Goal: Task Accomplishment & Management: Manage account settings

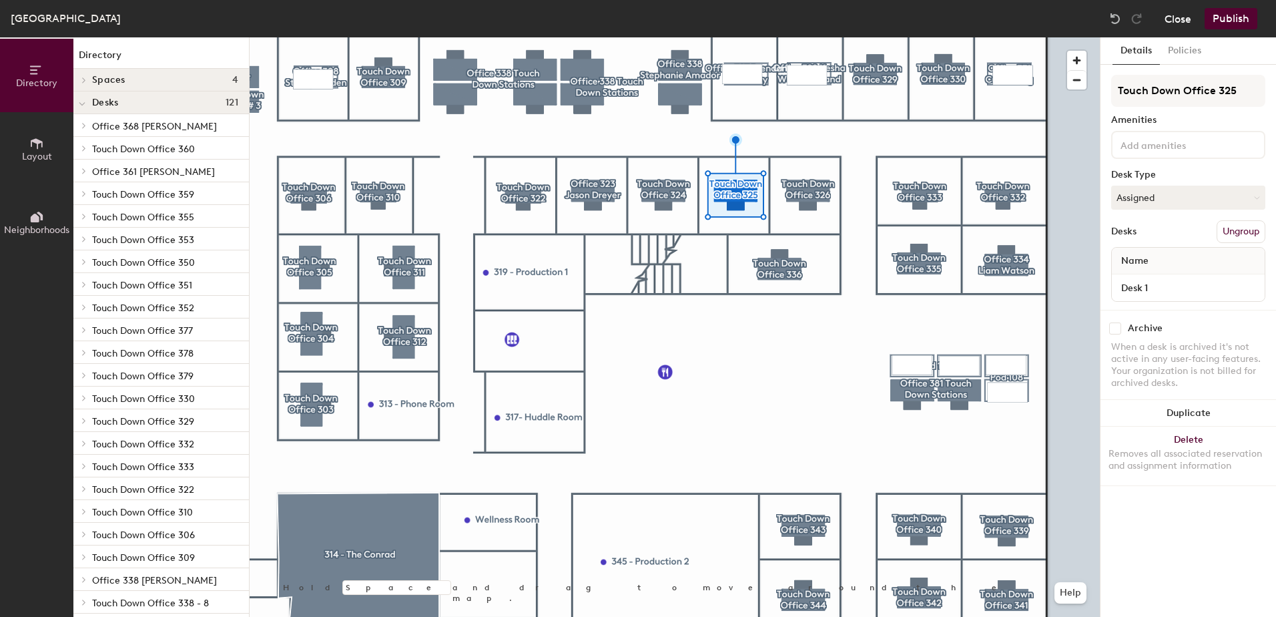
click at [1177, 16] on button "Close" at bounding box center [1178, 18] width 27 height 21
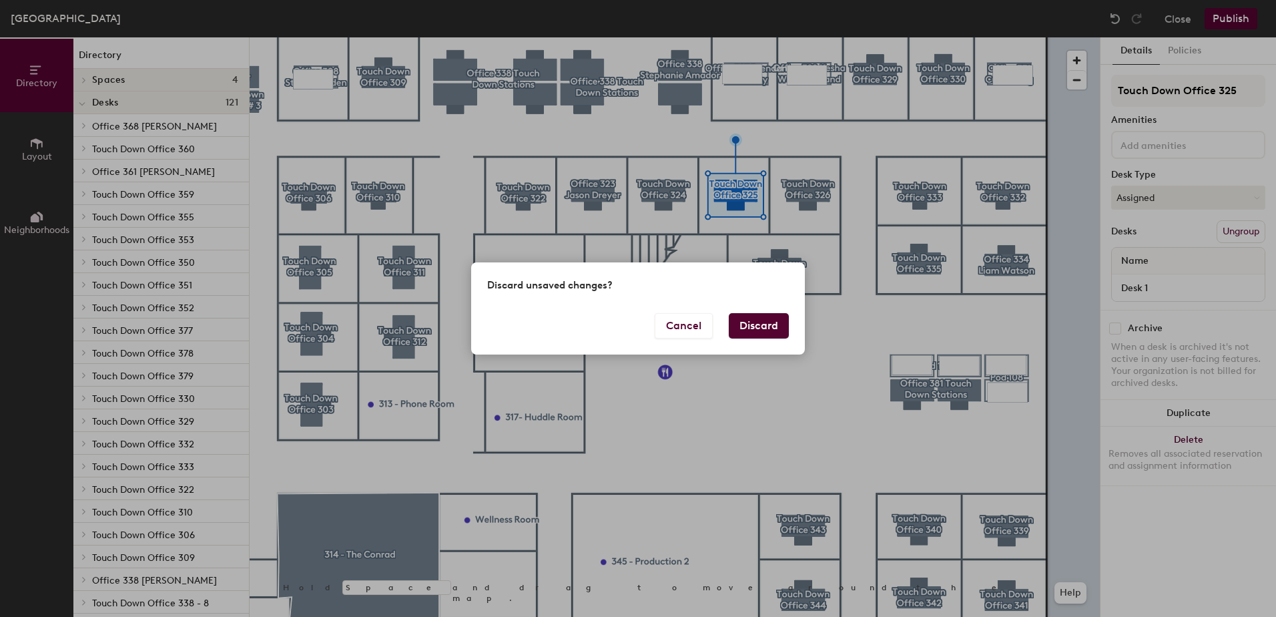
click at [750, 327] on button "Discard" at bounding box center [759, 325] width 60 height 25
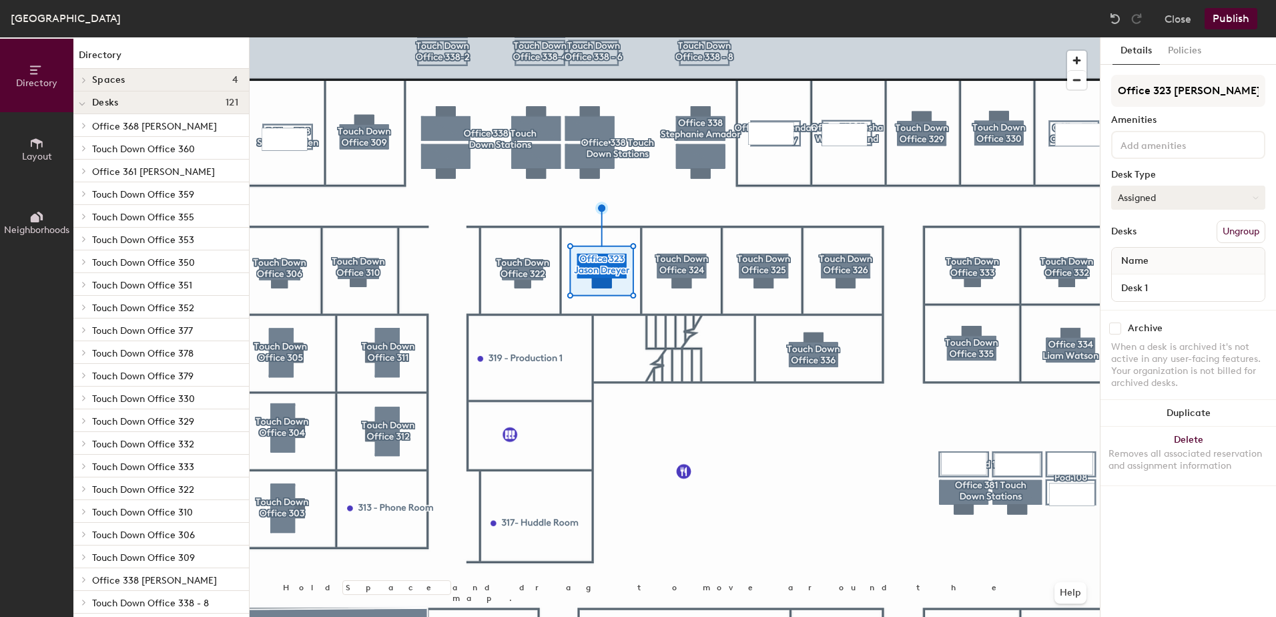
click at [1133, 192] on button "Assigned" at bounding box center [1189, 198] width 154 height 24
click at [1120, 572] on div "Details Policies Office 323 Jason Dreyer Amenities Desk Type Assigned Desks Ung…" at bounding box center [1189, 326] width 176 height 579
click at [1112, 330] on input "checkbox" at bounding box center [1116, 328] width 12 height 12
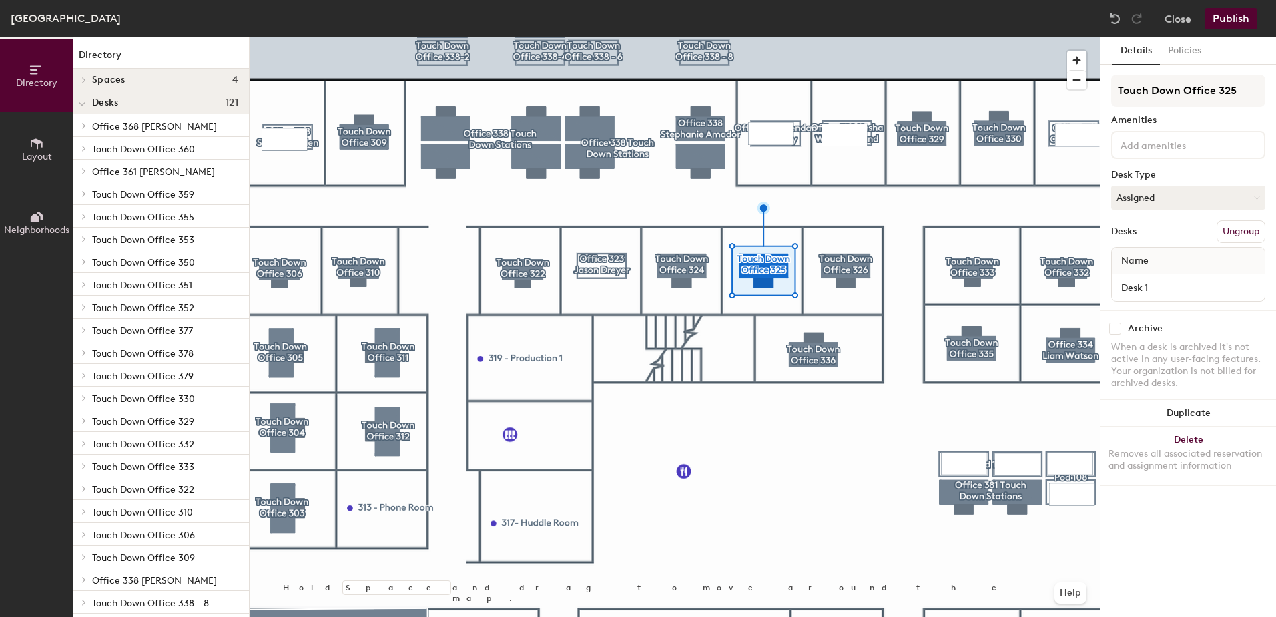
click at [1117, 329] on input "checkbox" at bounding box center [1116, 328] width 12 height 12
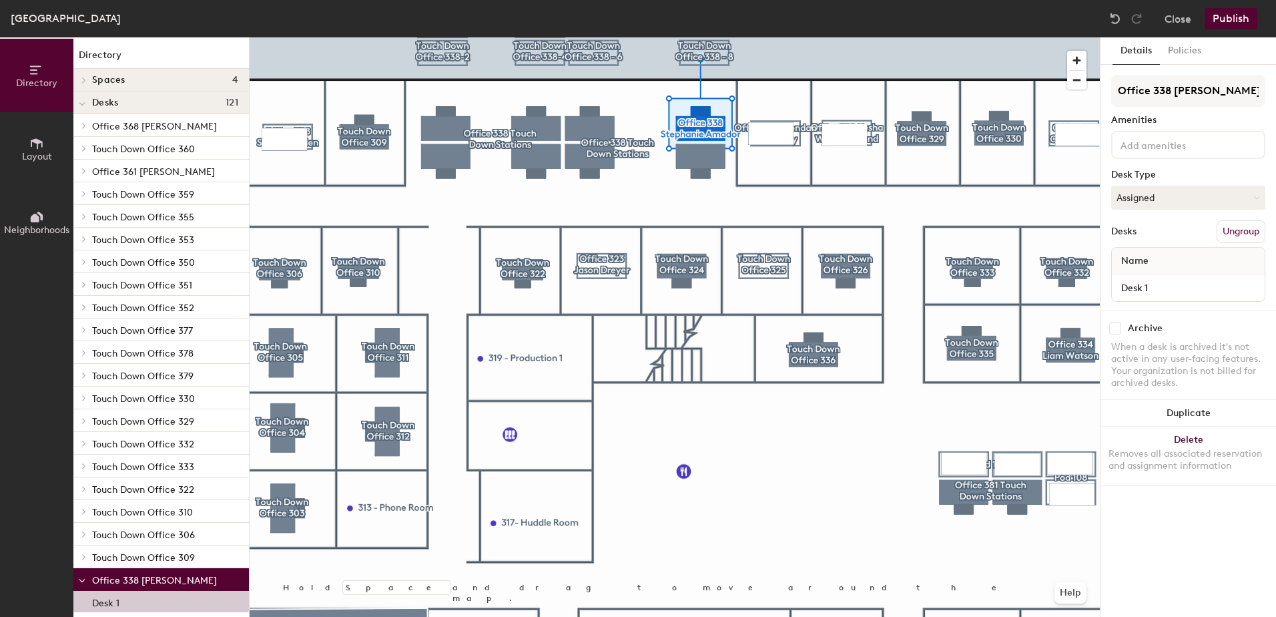
click at [1114, 328] on input "checkbox" at bounding box center [1116, 328] width 12 height 12
checkbox input "true"
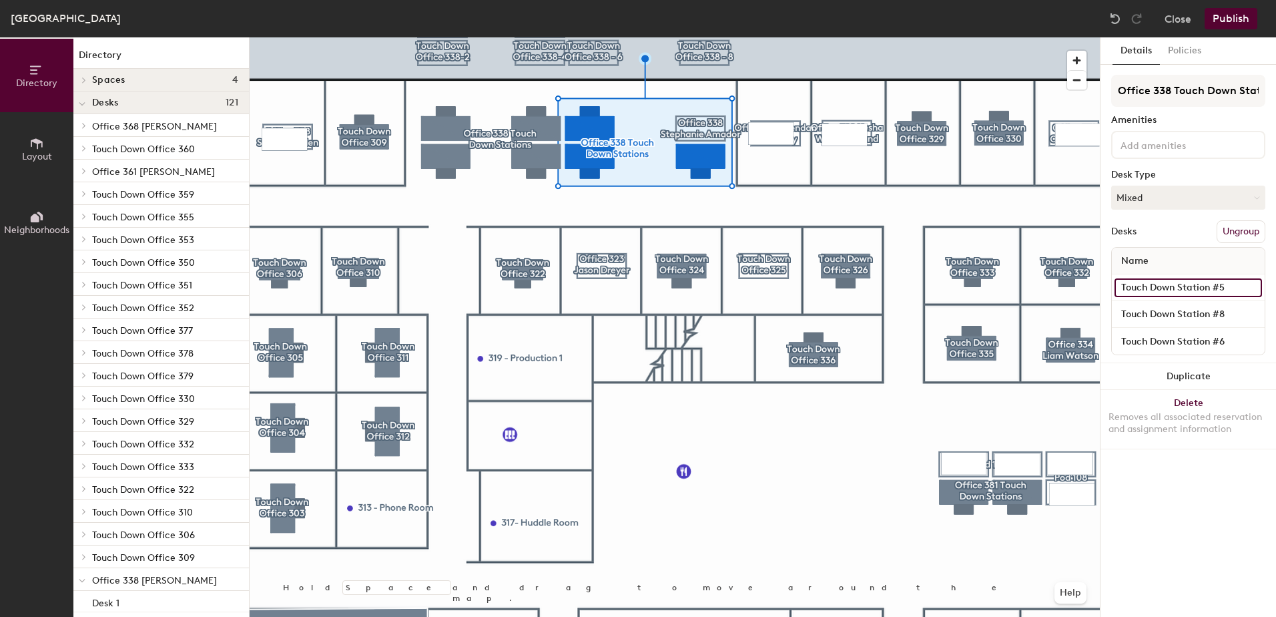
click at [1152, 286] on input "Touch Down Station #5" at bounding box center [1189, 287] width 148 height 19
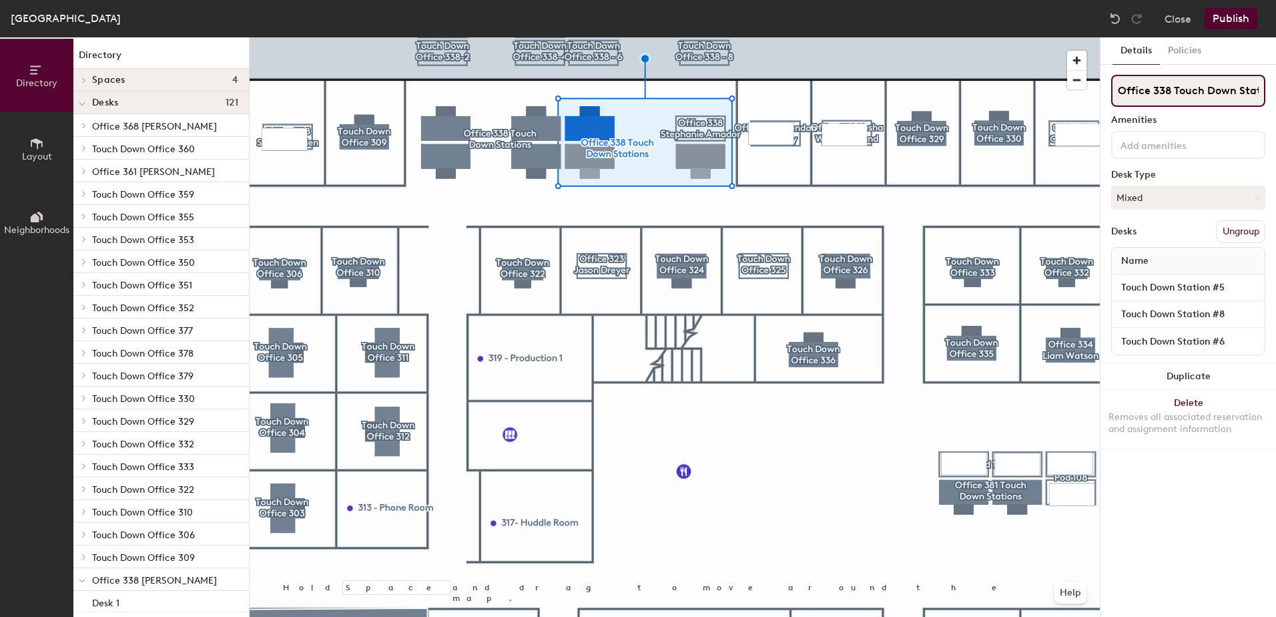
scroll to position [0, 21]
drag, startPoint x: 1119, startPoint y: 88, endPoint x: 1276, endPoint y: 99, distance: 157.2
click at [1276, 99] on html "Skip navigation Schedule Office People Analytics Visits Deliveries Services Man…" at bounding box center [638, 308] width 1276 height 617
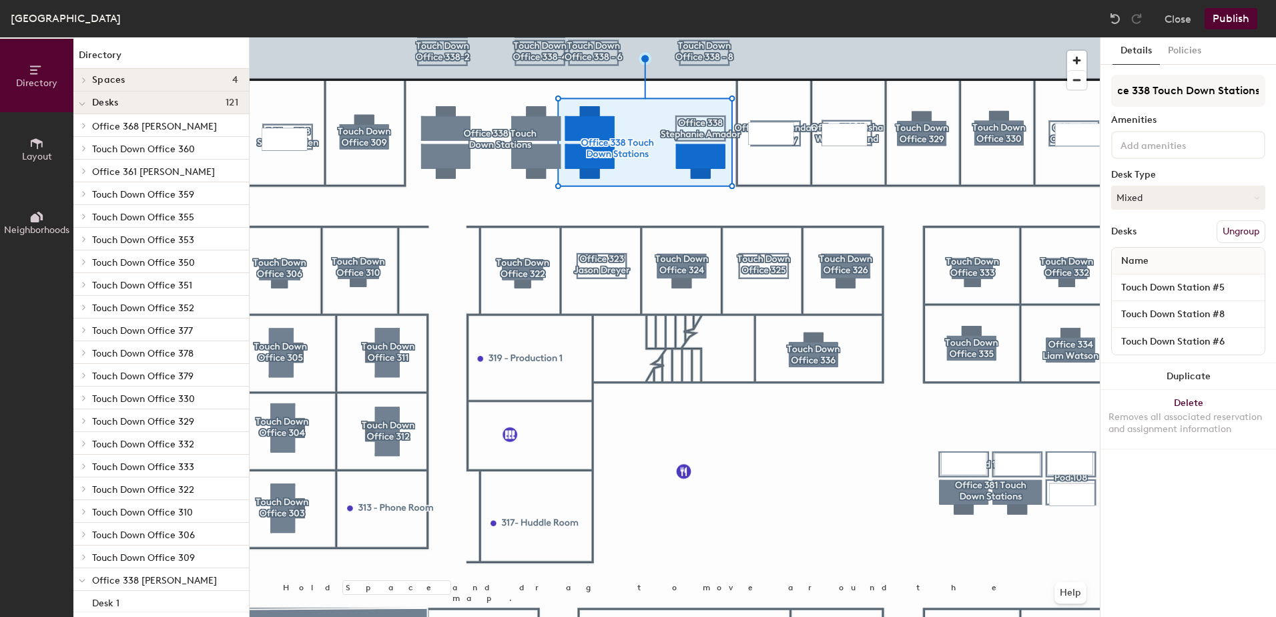
scroll to position [0, 0]
click at [1232, 228] on button "Ungroup" at bounding box center [1241, 231] width 49 height 23
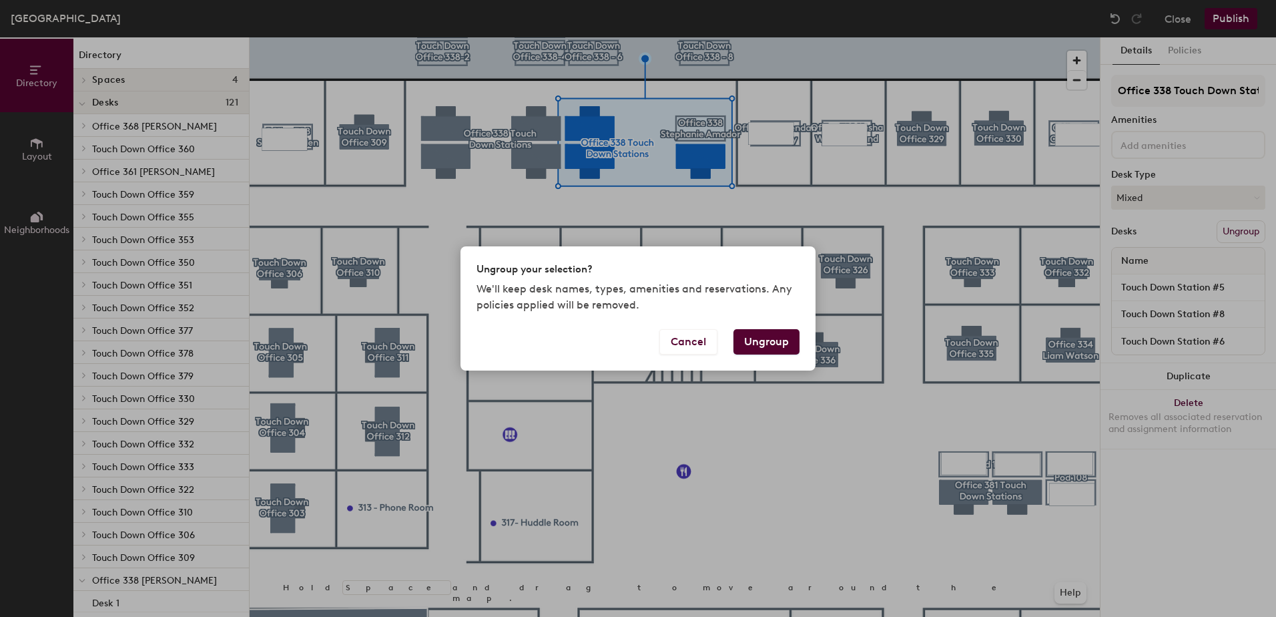
click at [750, 341] on button "Ungroup" at bounding box center [767, 341] width 66 height 25
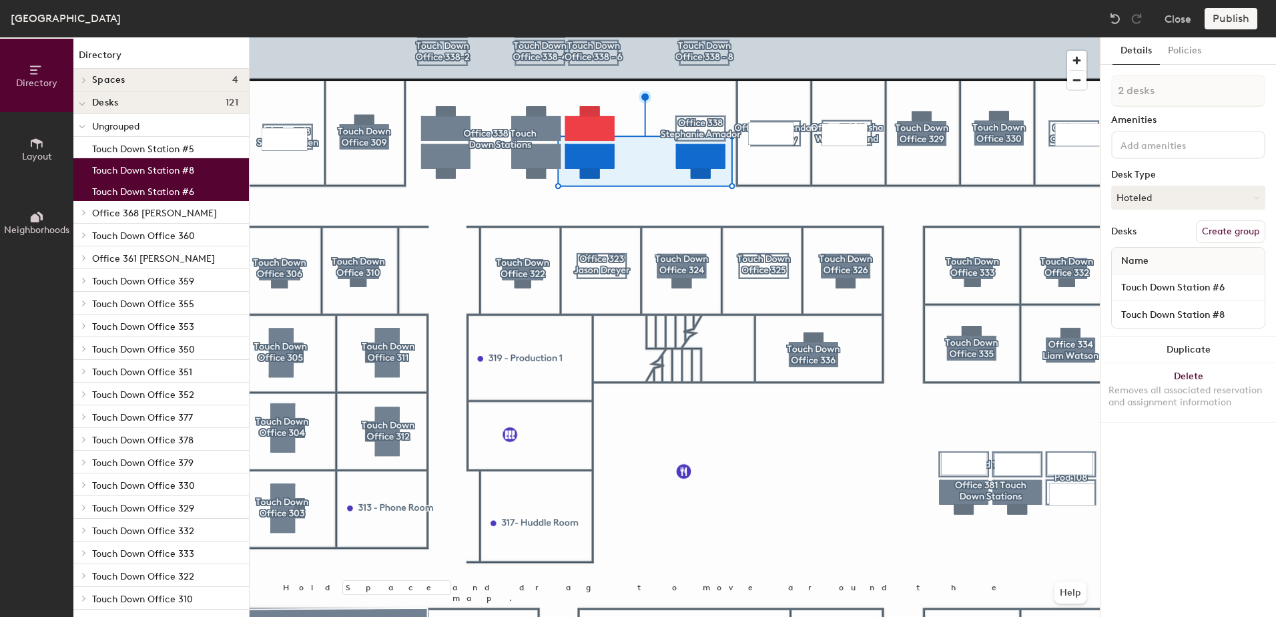
type input "1 desk"
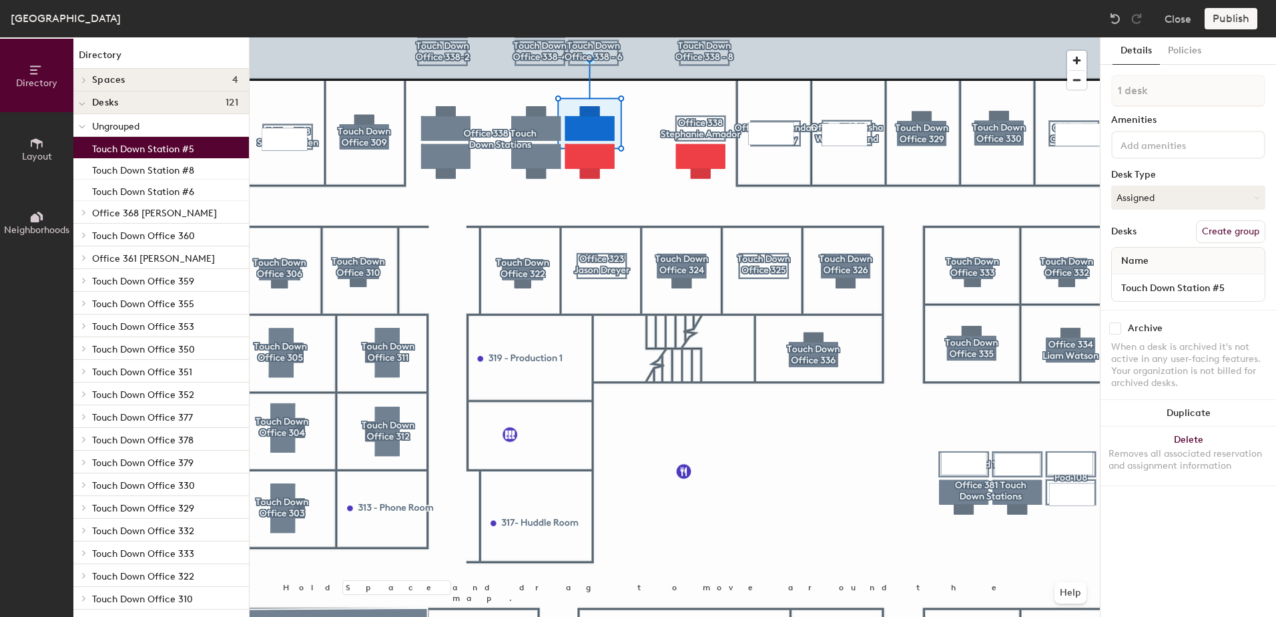
click at [1118, 329] on input "checkbox" at bounding box center [1116, 328] width 12 height 12
checkbox input "true"
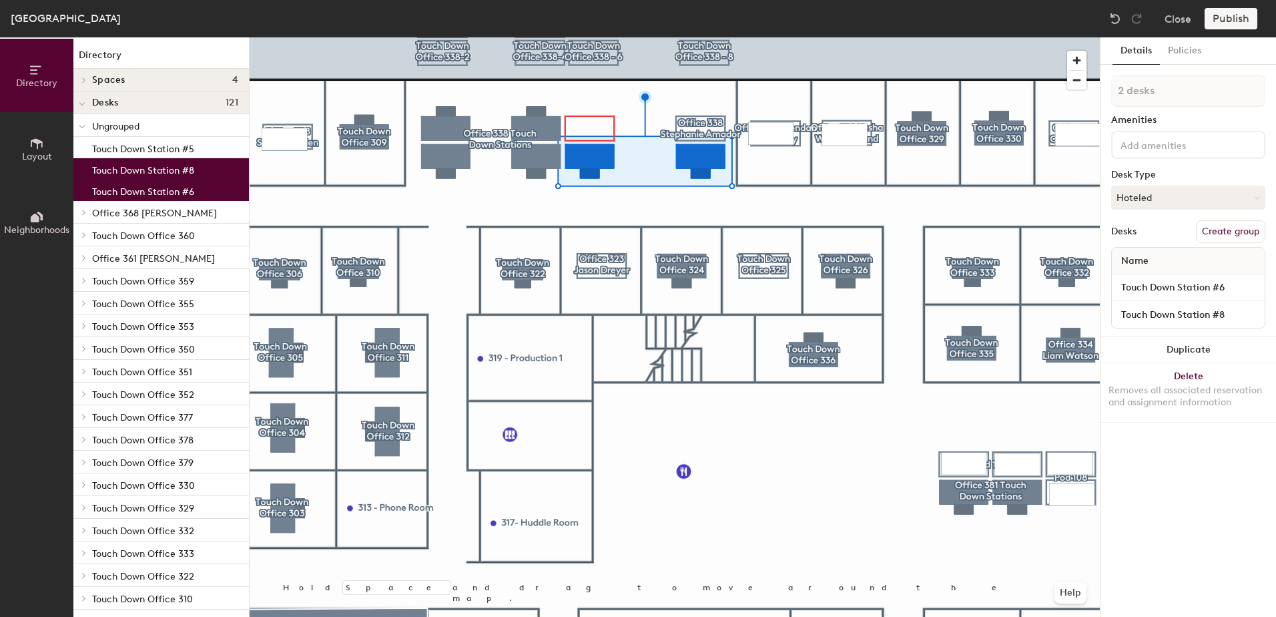
click at [1213, 233] on button "Create group" at bounding box center [1230, 231] width 69 height 23
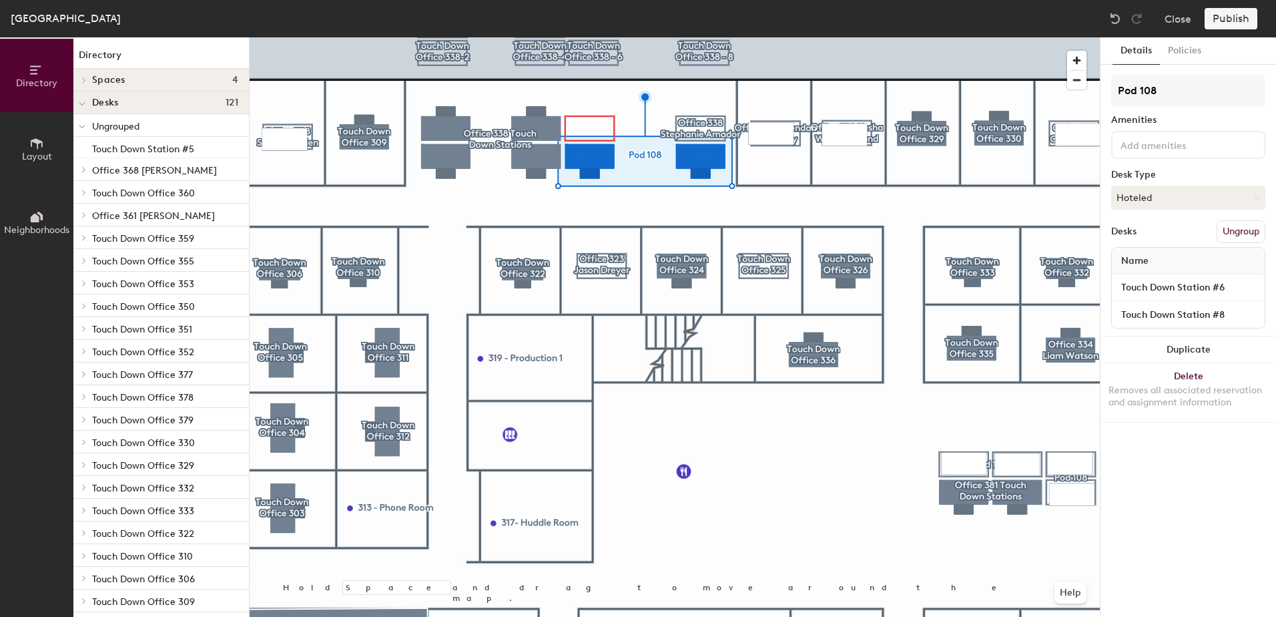
click at [1097, 89] on div "Directory Layout Neighborhoods Directory Spaces 4 302 - The Stearns 314 - The C…" at bounding box center [638, 326] width 1276 height 579
type input "Office 338 Touch Down Stations"
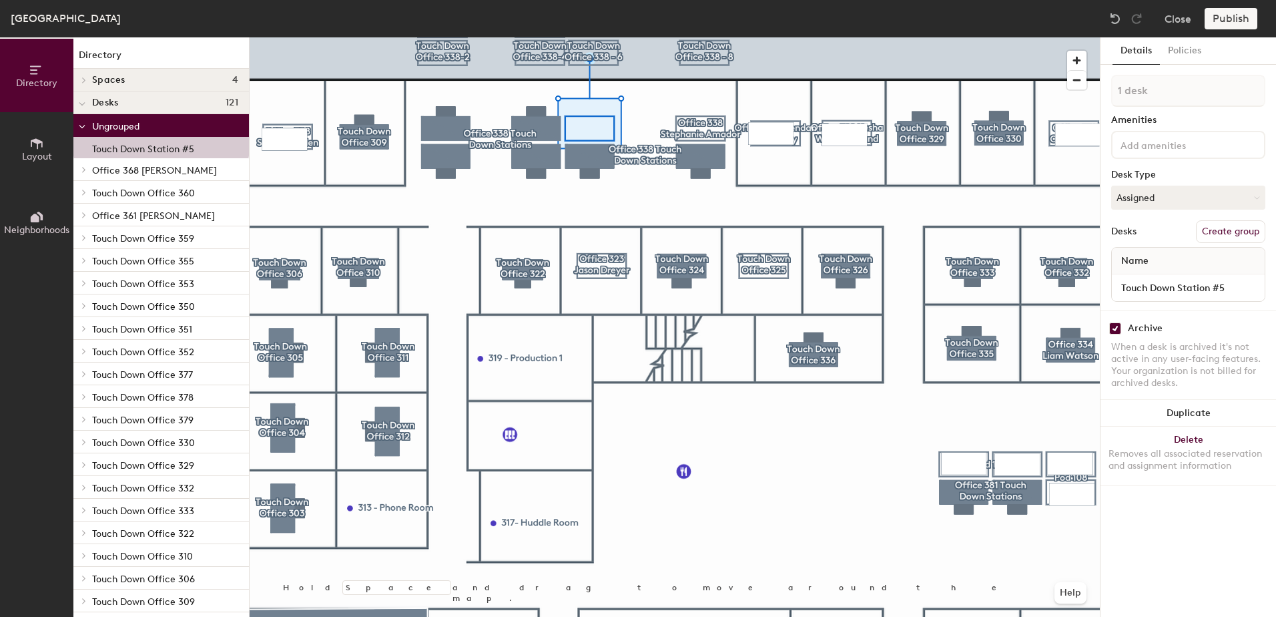
click at [1210, 229] on button "Create group" at bounding box center [1230, 231] width 69 height 23
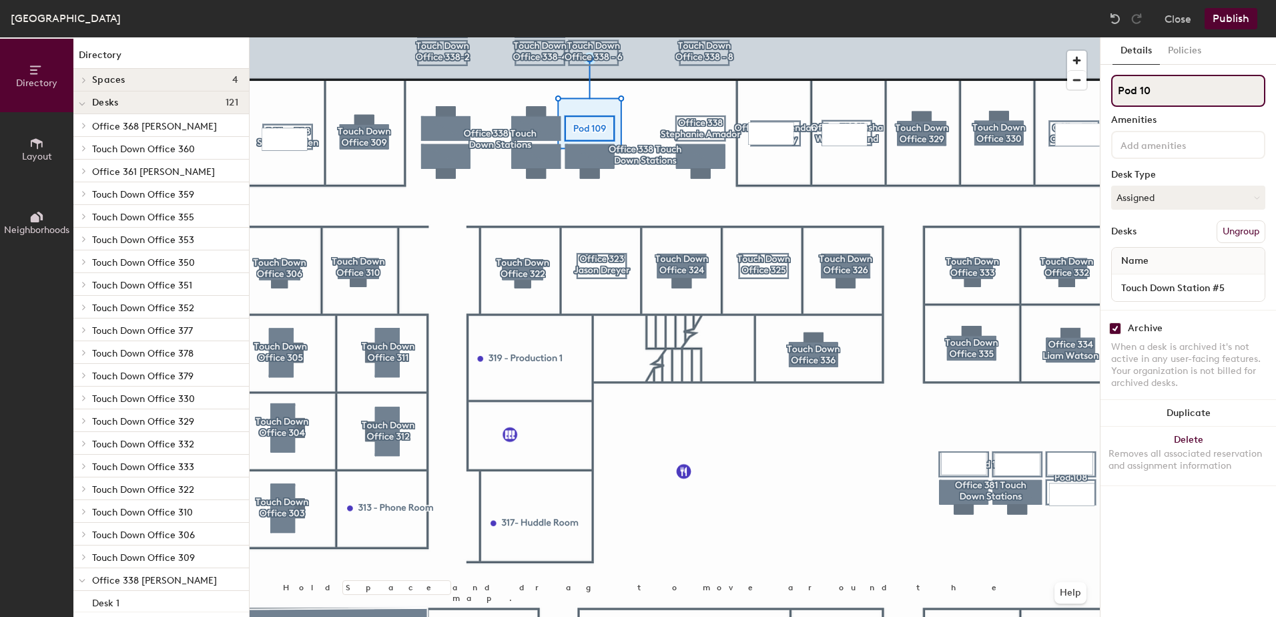
click at [1166, 88] on input "Pod 10" at bounding box center [1189, 91] width 154 height 32
type input "P"
type input "Office 338"
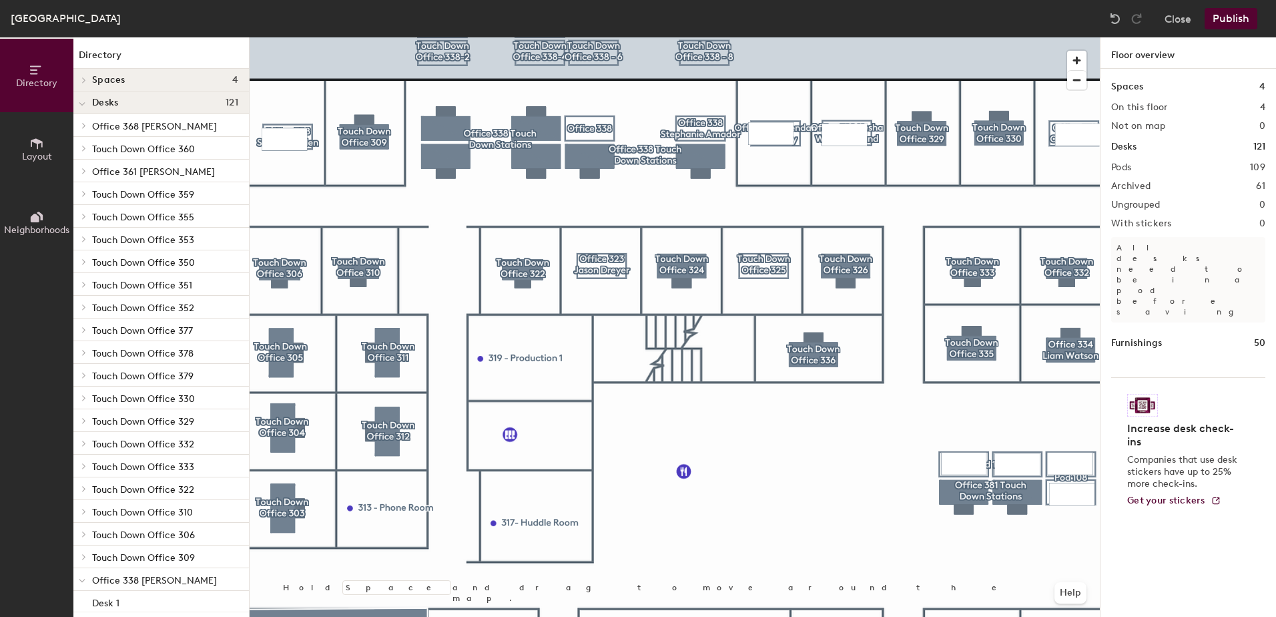
click at [1219, 21] on button "Publish" at bounding box center [1231, 18] width 53 height 21
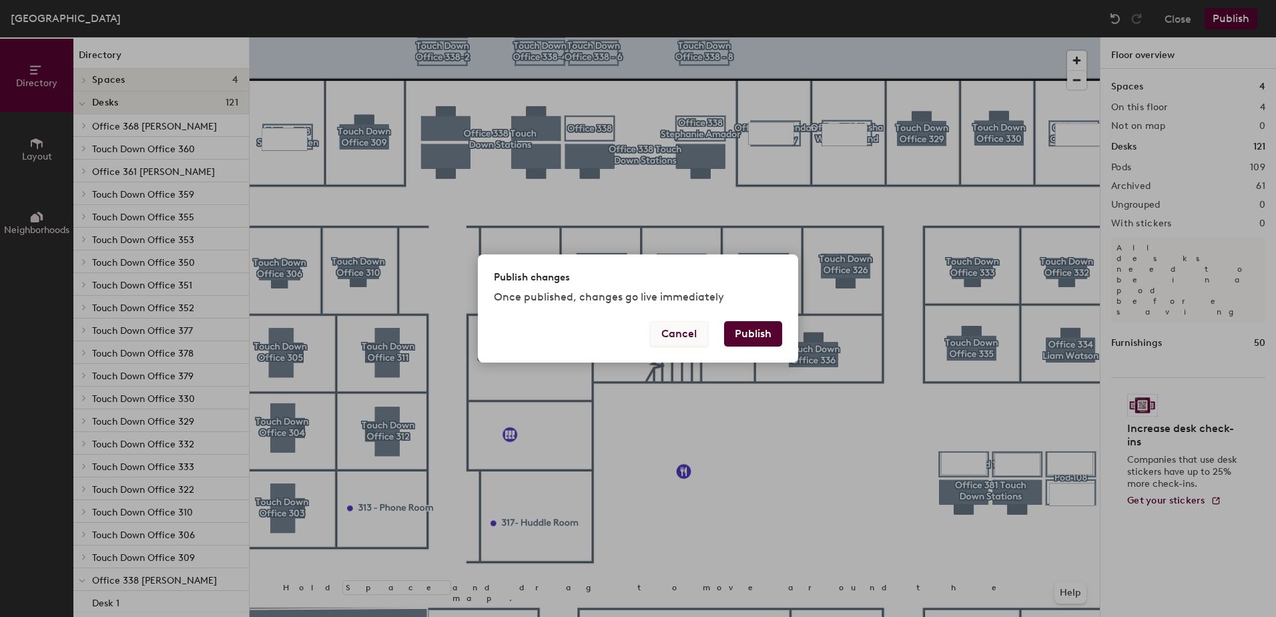
click at [682, 344] on button "Cancel" at bounding box center [679, 333] width 58 height 25
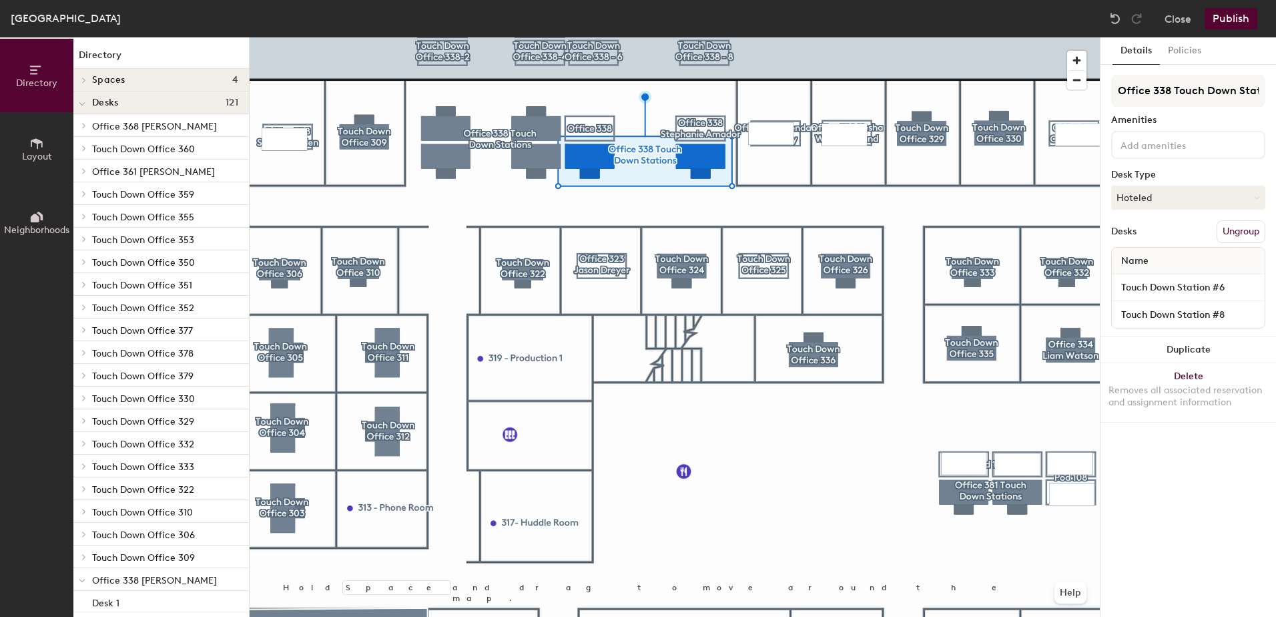
click at [1225, 21] on button "Publish" at bounding box center [1231, 18] width 53 height 21
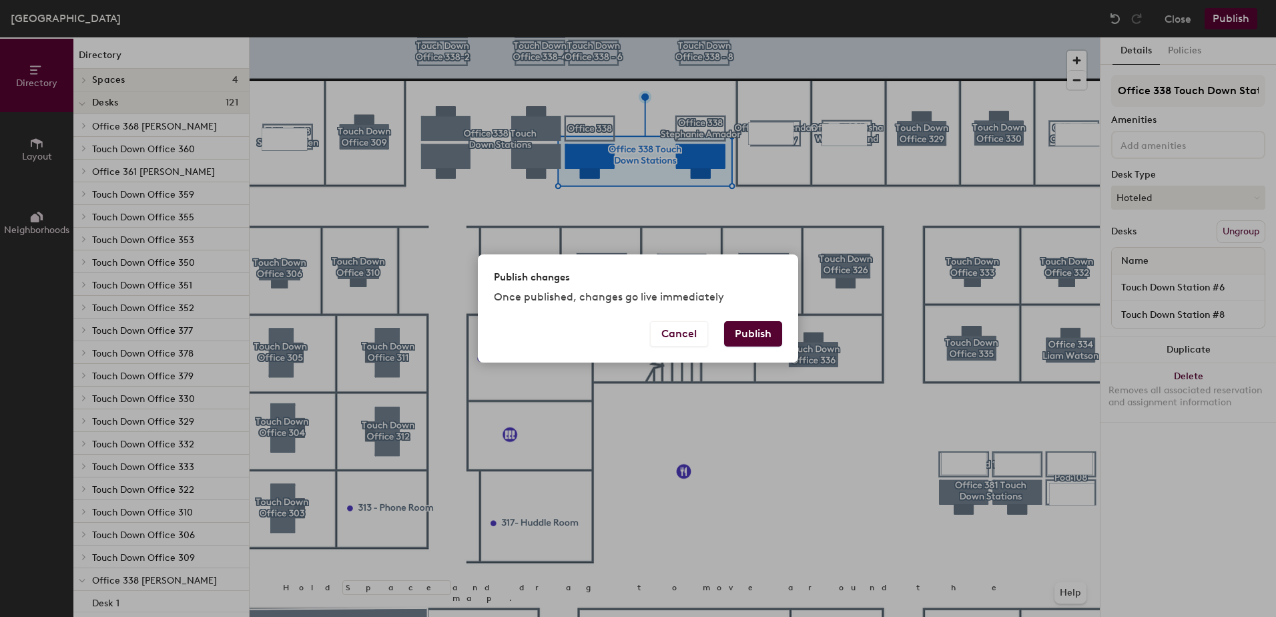
click at [762, 345] on button "Publish" at bounding box center [753, 333] width 58 height 25
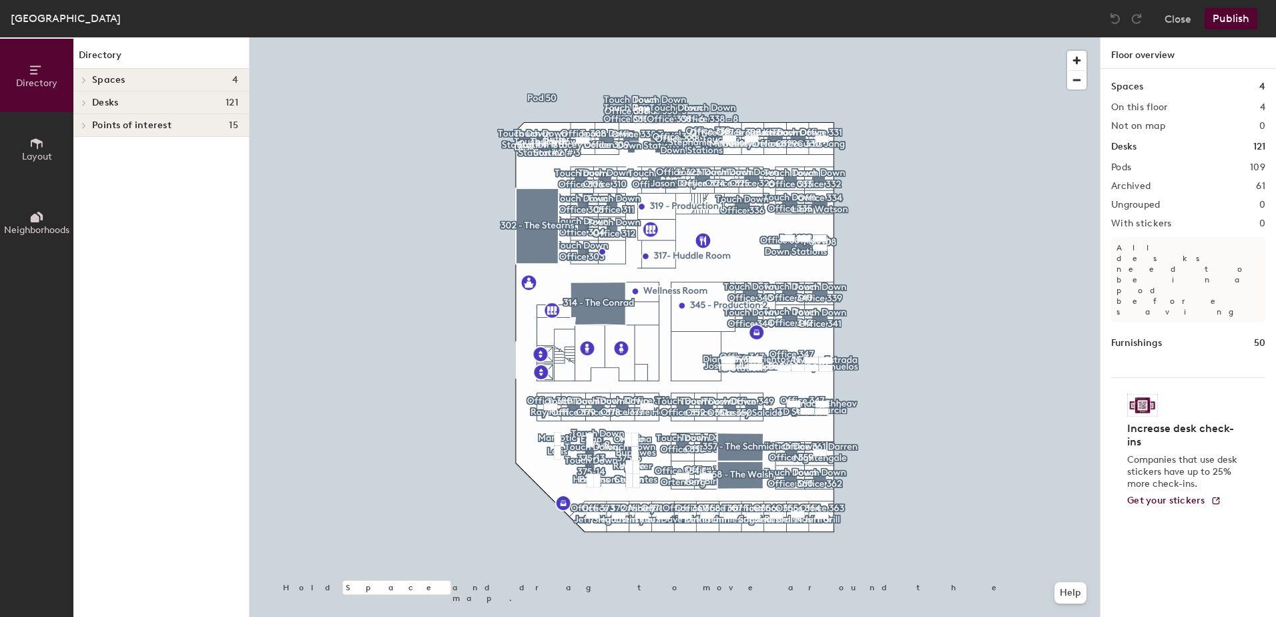
click at [353, 150] on div "Directory Layout Neighborhoods Directory Spaces 4 302 - The [PERSON_NAME] 314 -…" at bounding box center [638, 326] width 1276 height 579
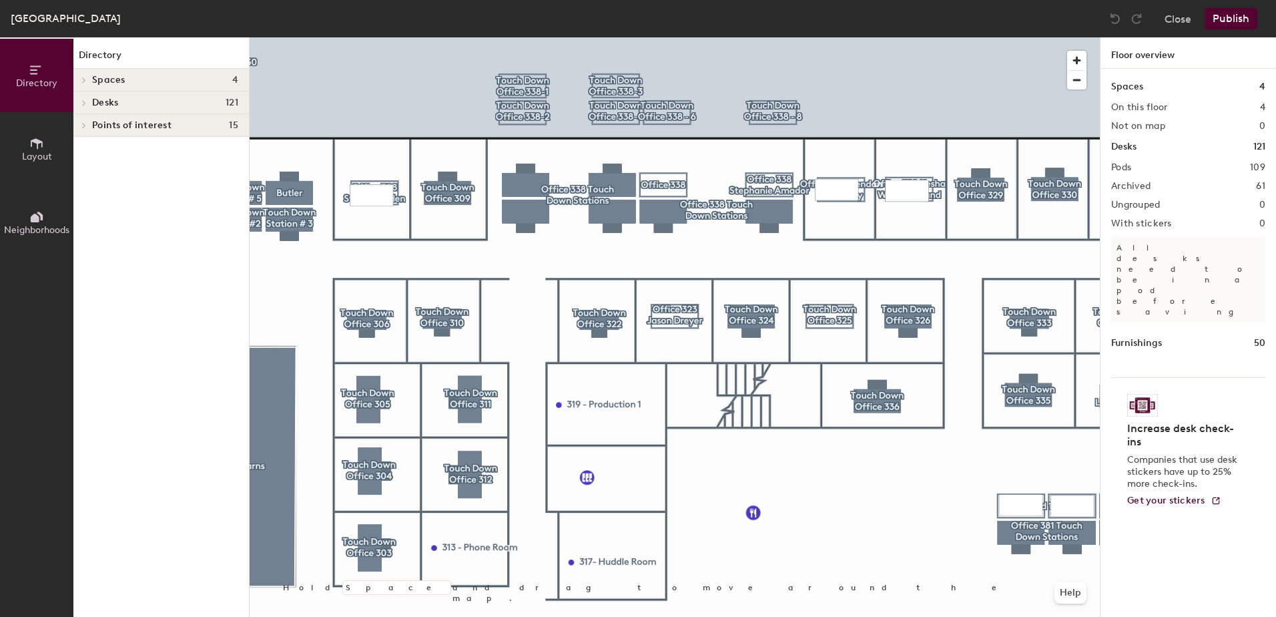
click at [49, 164] on button "Layout" at bounding box center [36, 148] width 73 height 73
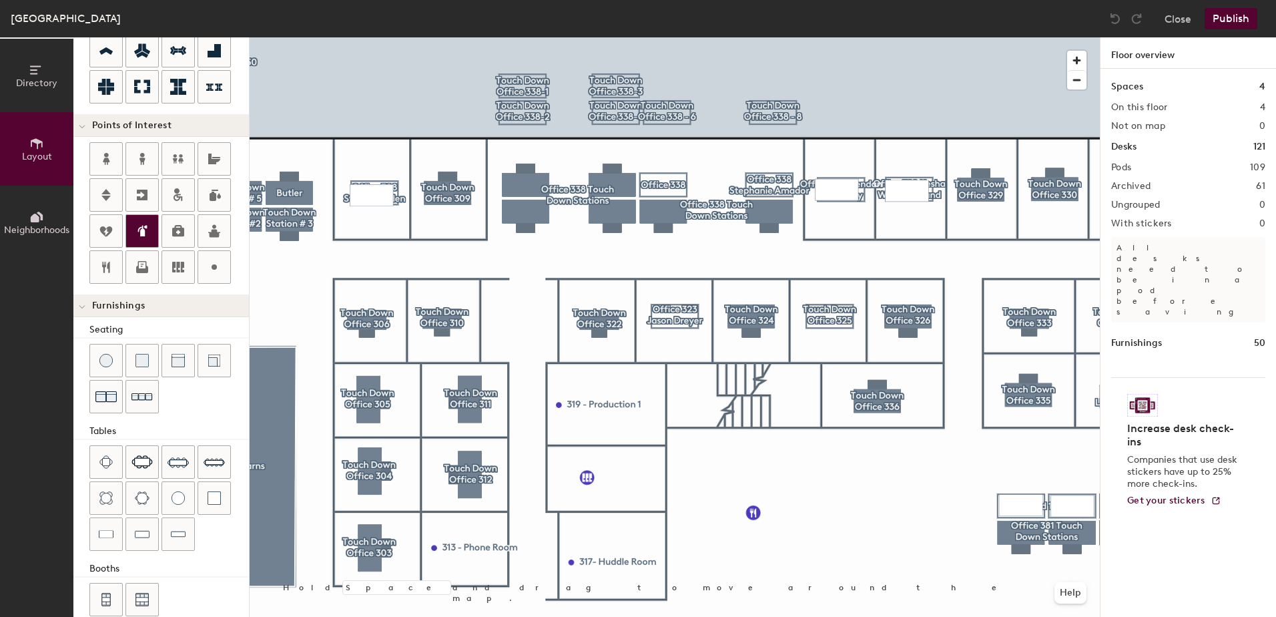
scroll to position [226, 0]
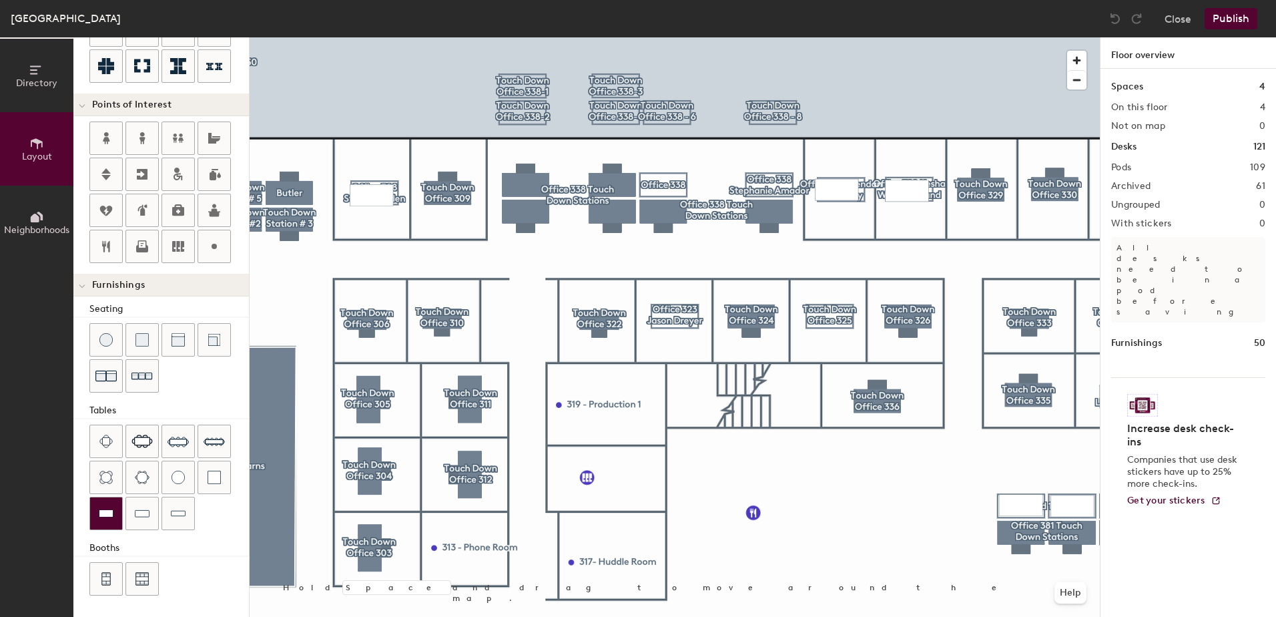
click at [105, 509] on img at bounding box center [106, 513] width 15 height 13
click at [97, 501] on div at bounding box center [106, 513] width 32 height 32
click at [95, 508] on div at bounding box center [106, 513] width 32 height 32
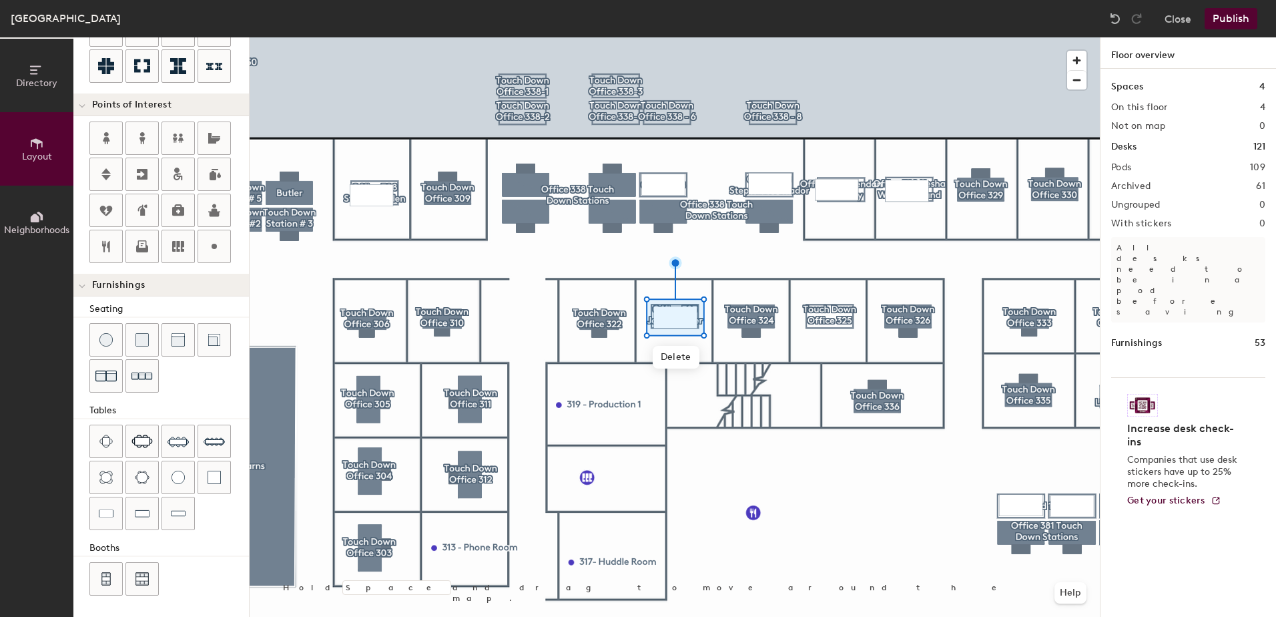
click at [107, 496] on div at bounding box center [169, 479] width 160 height 108
click at [104, 505] on div at bounding box center [106, 513] width 32 height 32
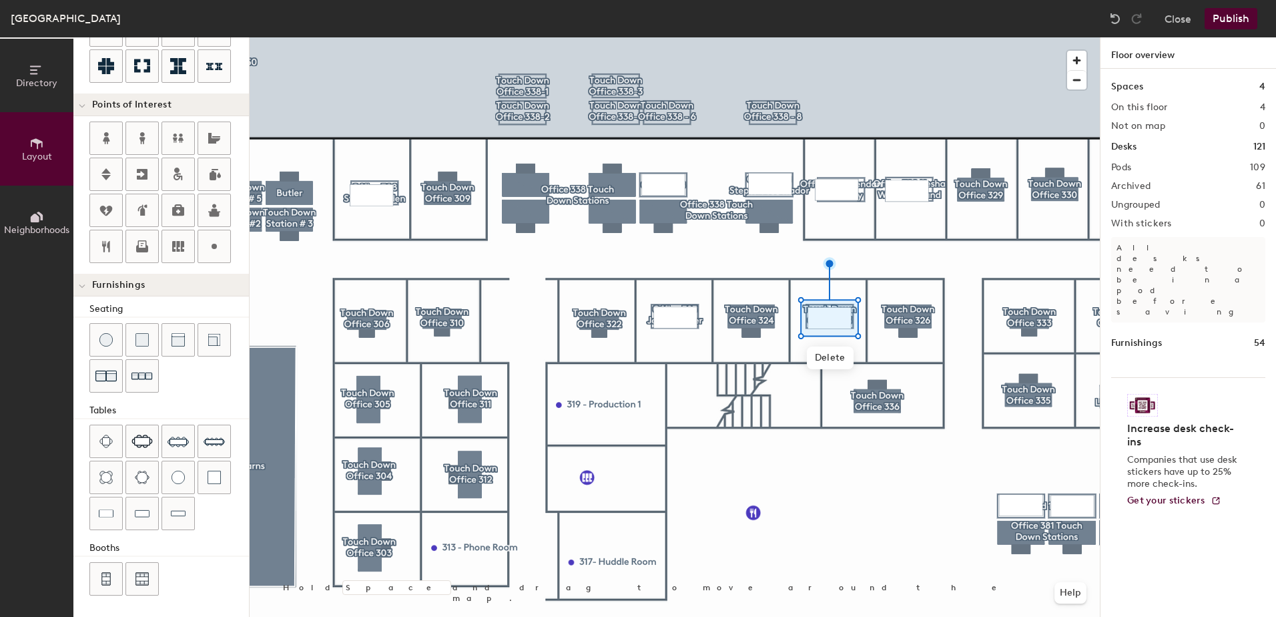
click at [1237, 16] on button "Publish" at bounding box center [1231, 18] width 53 height 21
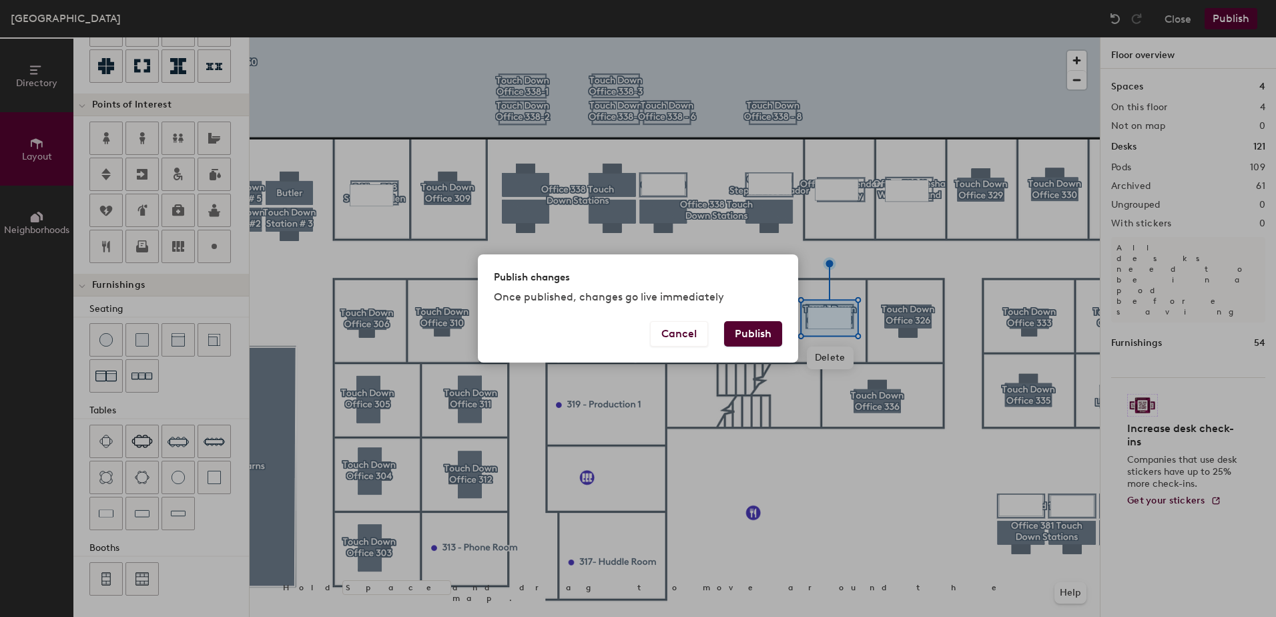
click at [740, 324] on button "Publish" at bounding box center [753, 333] width 58 height 25
type input "20"
